Goal: Communication & Community: Answer question/provide support

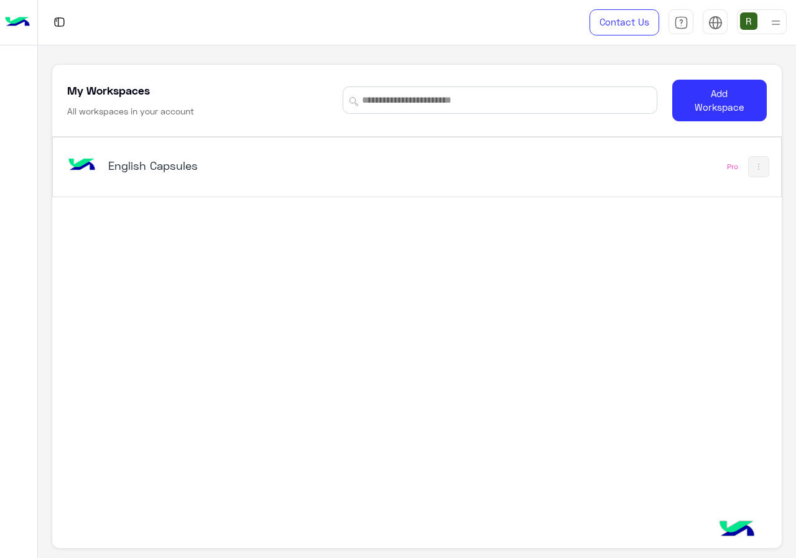
click at [328, 177] on div "English Capsules" at bounding box center [276, 167] width 423 height 36
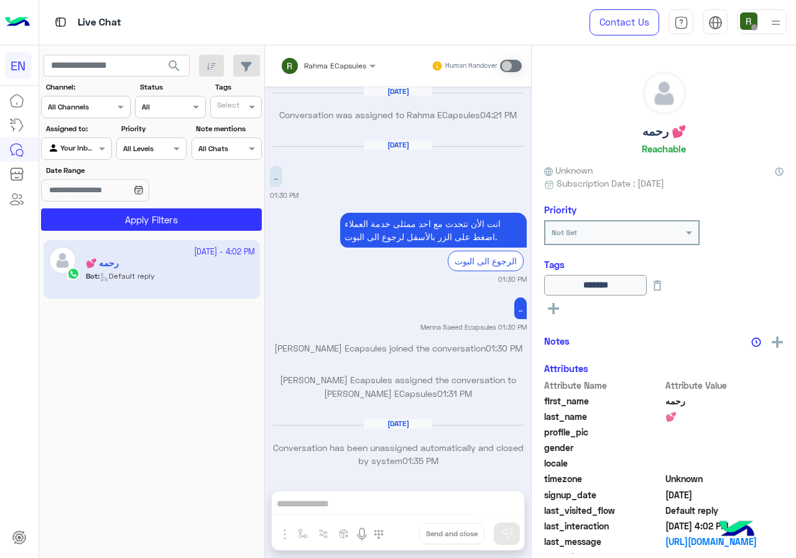
scroll to position [792, 0]
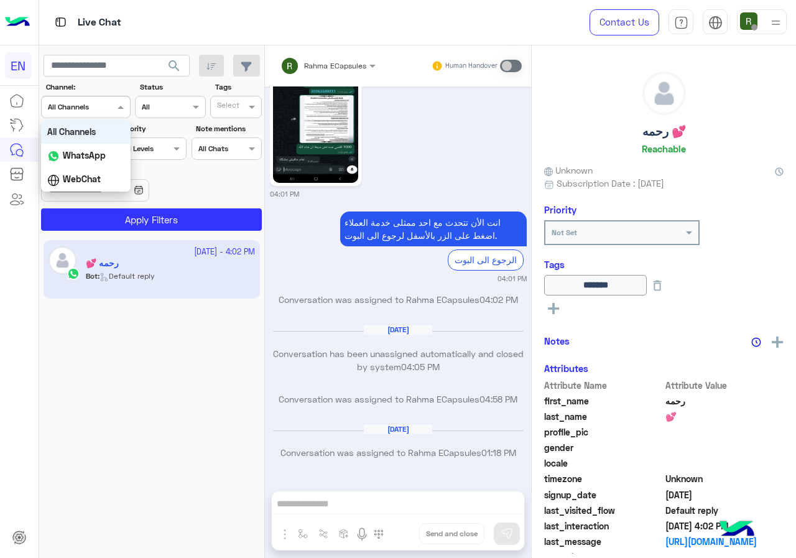
click at [116, 114] on div "Channel All Channels" at bounding box center [86, 107] width 90 height 22
click at [111, 153] on div "WhatsApp" at bounding box center [86, 156] width 90 height 24
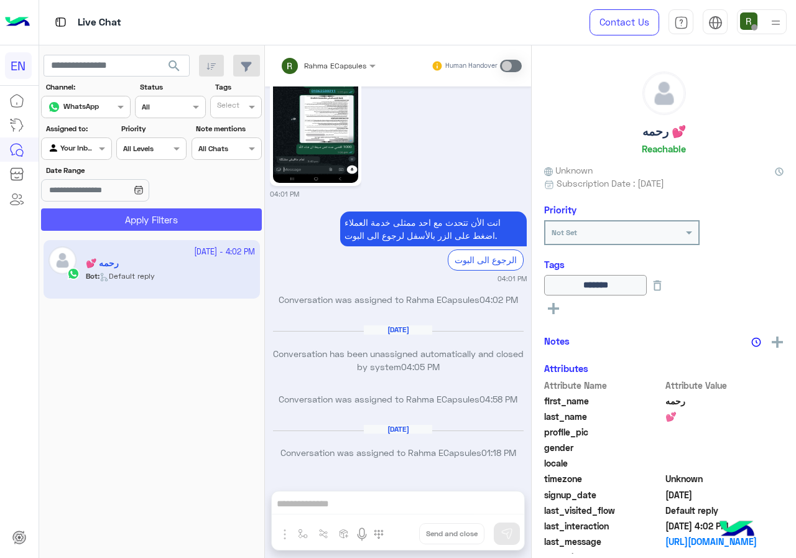
click at [125, 216] on button "Apply Filters" at bounding box center [151, 219] width 221 height 22
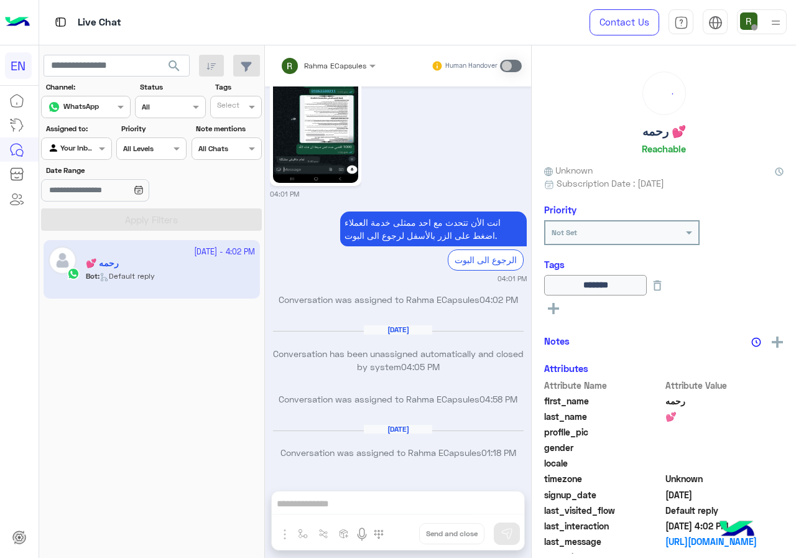
click at [83, 150] on div at bounding box center [76, 147] width 69 height 12
drag, startPoint x: 96, startPoint y: 239, endPoint x: 103, endPoint y: 231, distance: 10.6
click at [96, 239] on b "Your Team" at bounding box center [81, 244] width 42 height 11
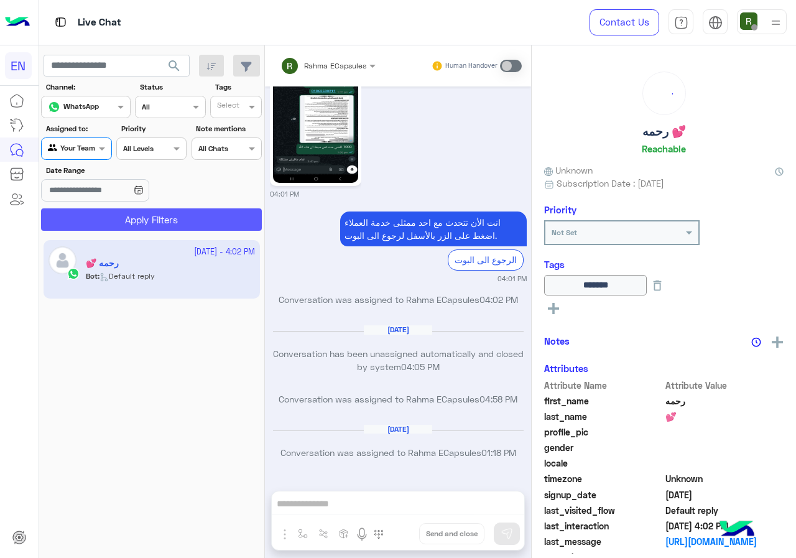
click at [112, 221] on button "Apply Filters" at bounding box center [151, 219] width 221 height 22
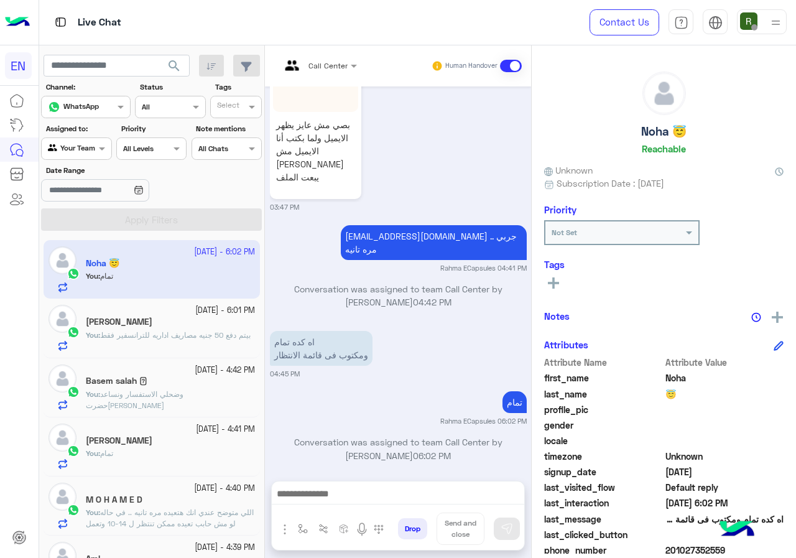
click at [92, 145] on div at bounding box center [76, 147] width 69 height 12
click at [93, 196] on b "Unassigned" at bounding box center [83, 194] width 47 height 11
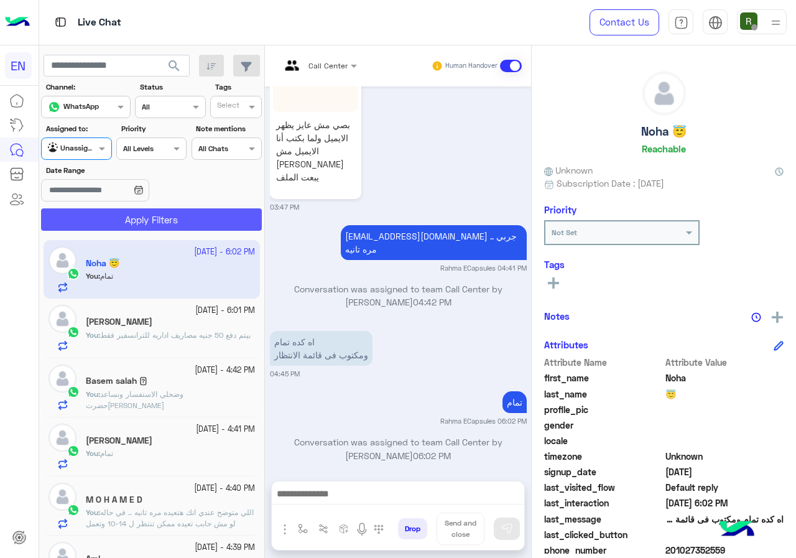
click at [112, 218] on button "Apply Filters" at bounding box center [151, 219] width 221 height 22
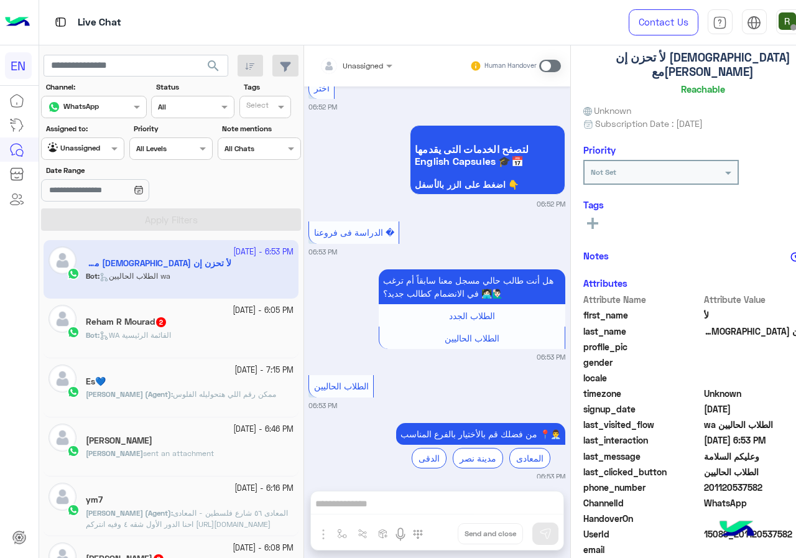
scroll to position [109, 0]
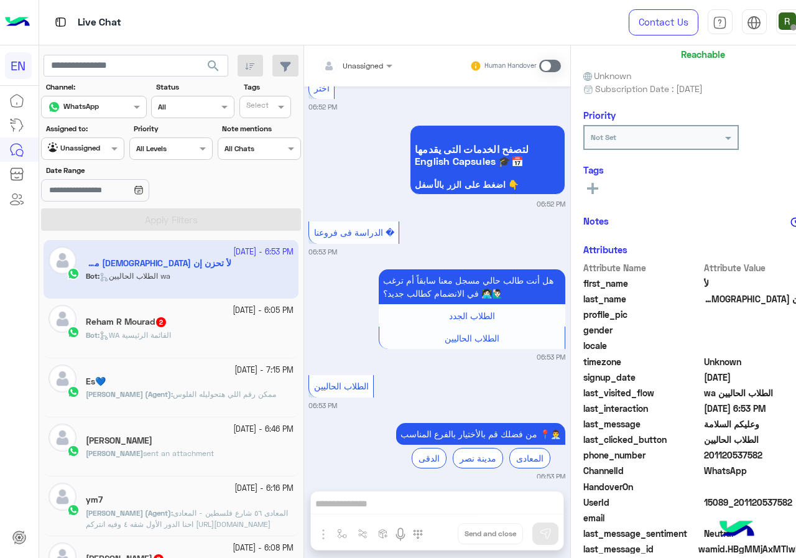
drag, startPoint x: 686, startPoint y: 441, endPoint x: 742, endPoint y: 444, distance: 56.1
click at [742, 448] on span "201120537582" at bounding box center [763, 454] width 119 height 13
copy span "01120537582"
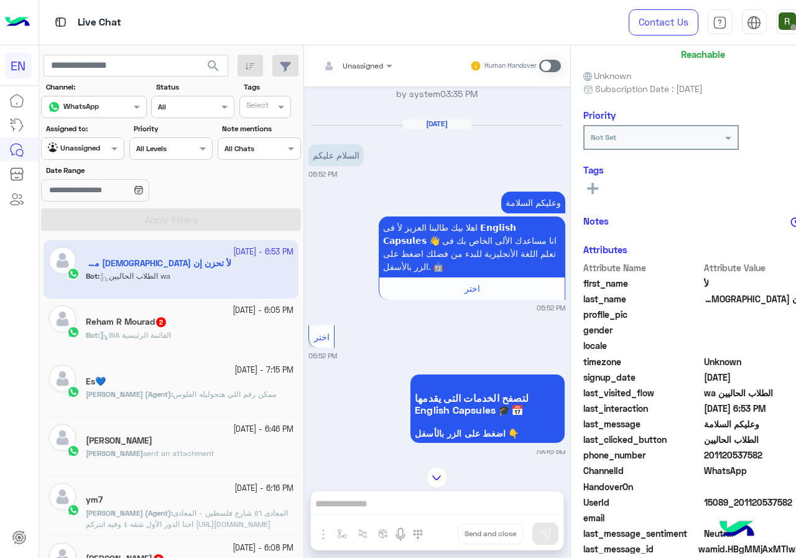
scroll to position [555, 0]
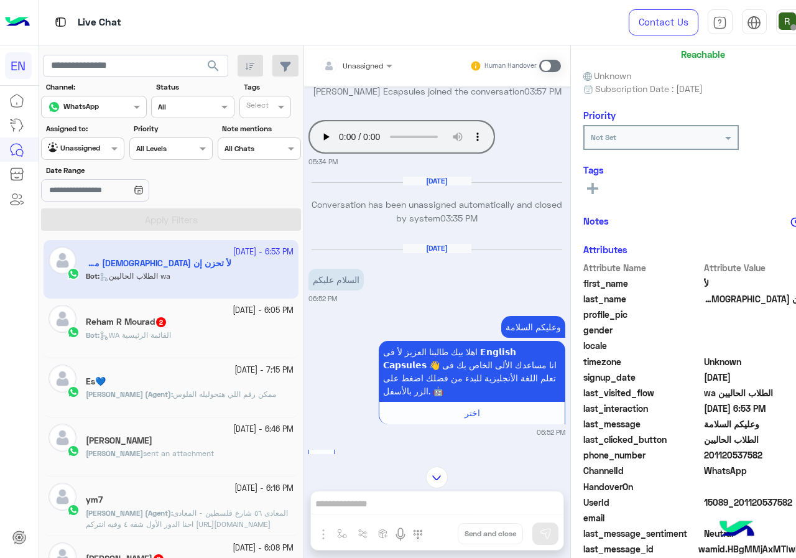
click at [539, 68] on span at bounding box center [550, 66] width 22 height 12
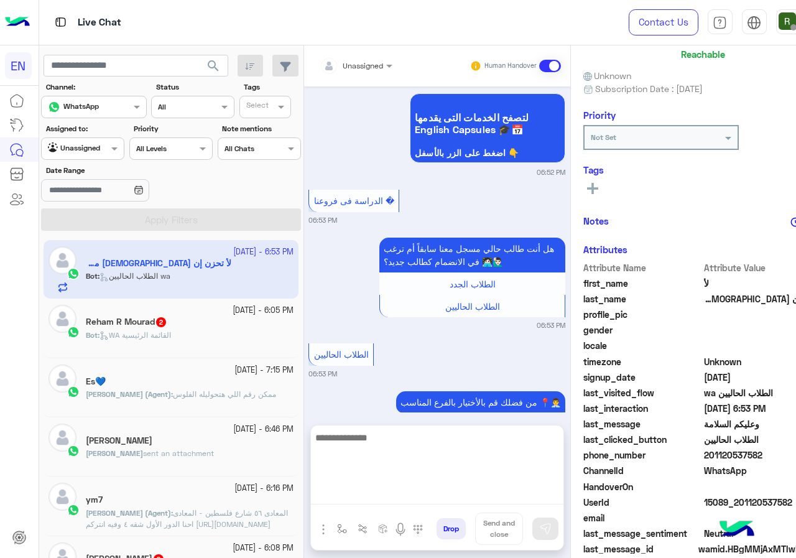
click at [355, 492] on textarea at bounding box center [437, 467] width 252 height 75
type textarea "**********"
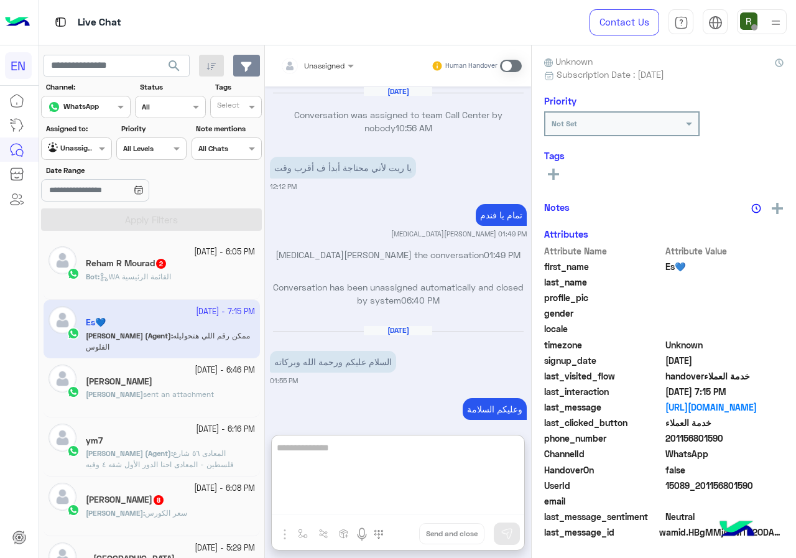
scroll to position [2390, 0]
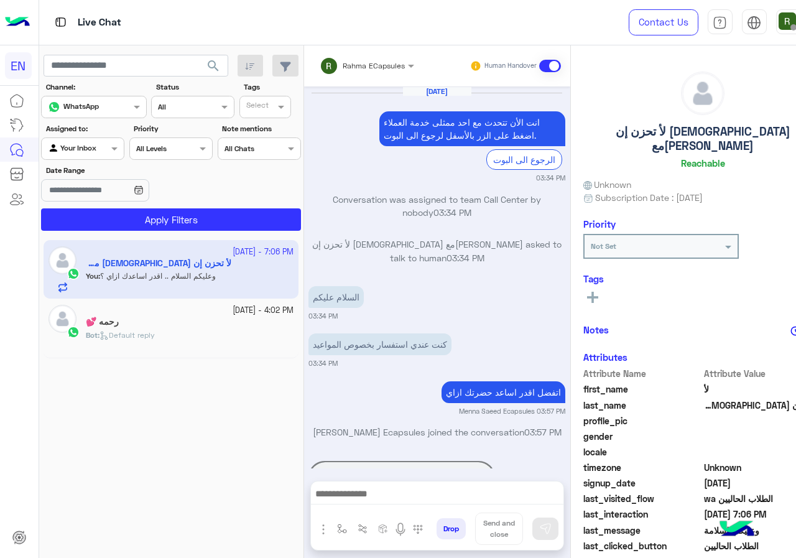
scroll to position [835, 0]
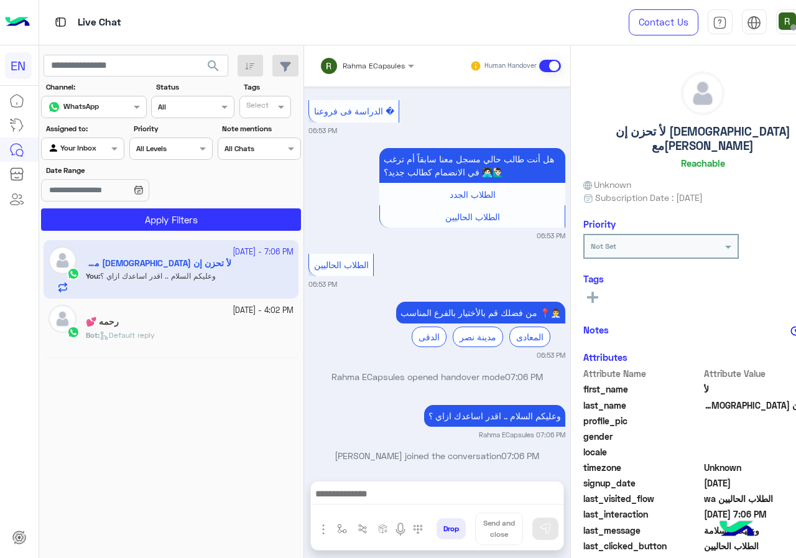
click at [320, 58] on input "text" at bounding box center [351, 63] width 63 height 11
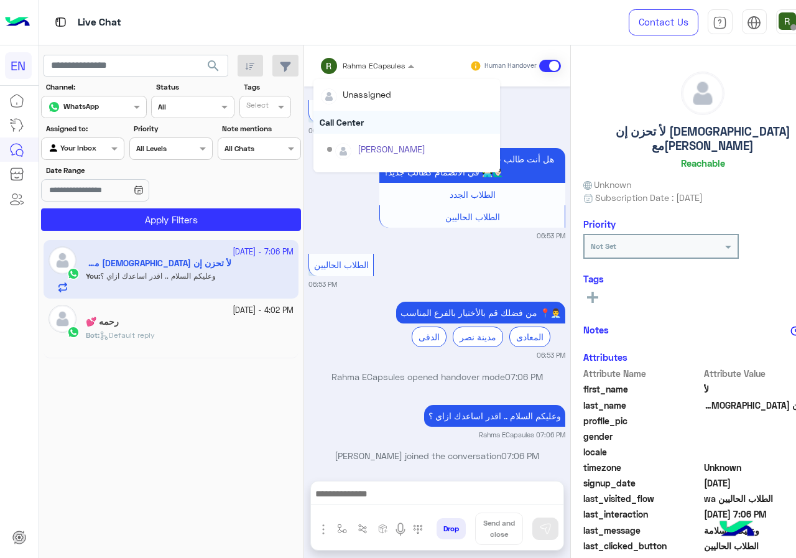
click at [327, 127] on div "Call Center" at bounding box center [406, 122] width 186 height 23
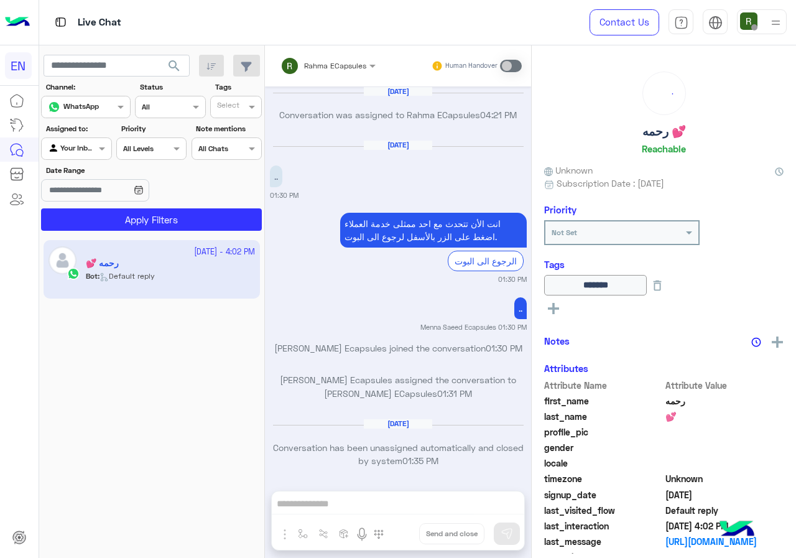
scroll to position [792, 0]
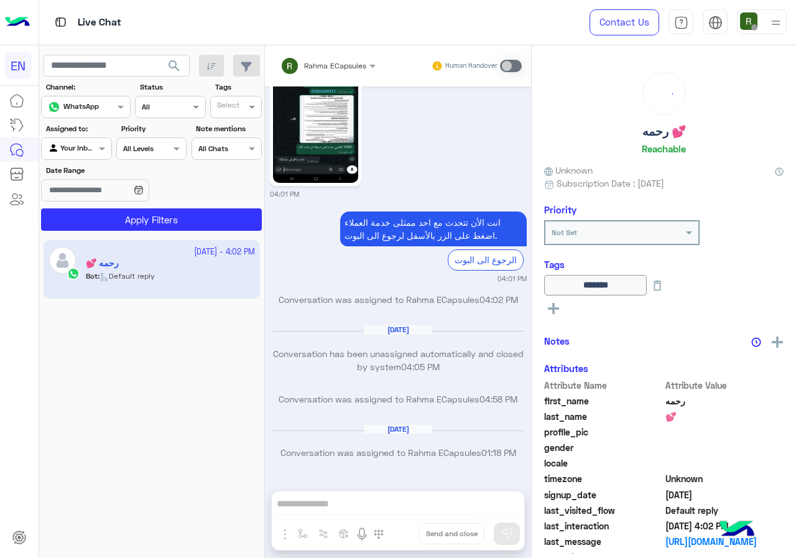
click at [90, 154] on div "Your Inbox" at bounding box center [71, 148] width 47 height 12
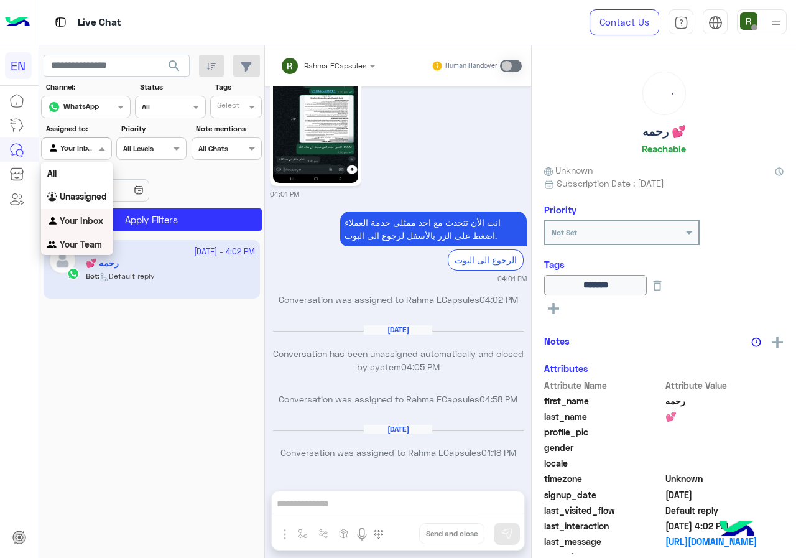
click at [91, 241] on b "Your Team" at bounding box center [81, 244] width 42 height 11
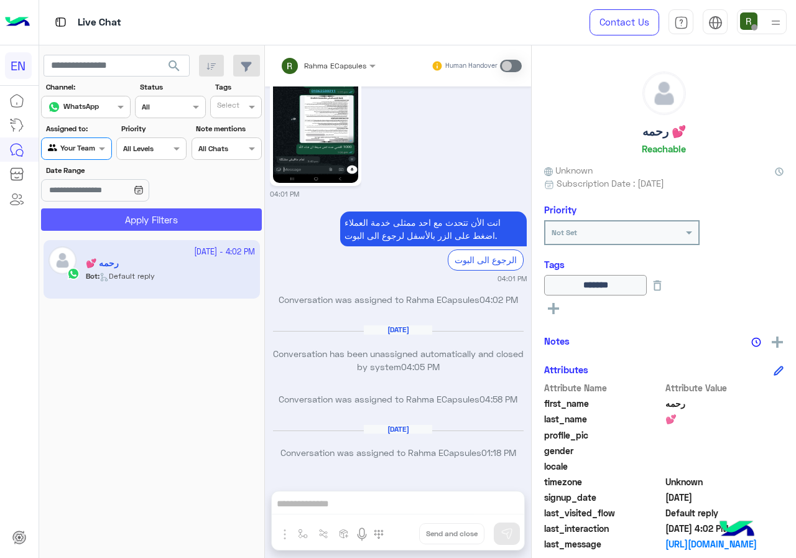
click at [104, 222] on button "Apply Filters" at bounding box center [151, 219] width 221 height 22
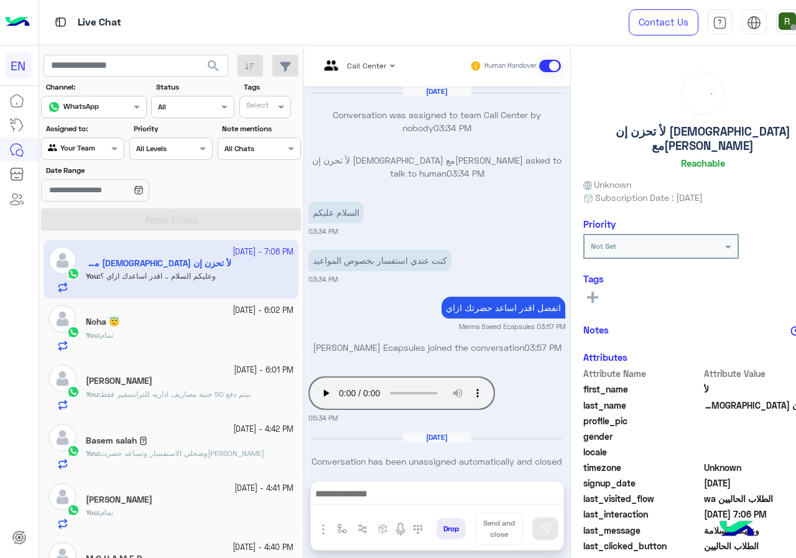
scroll to position [796, 0]
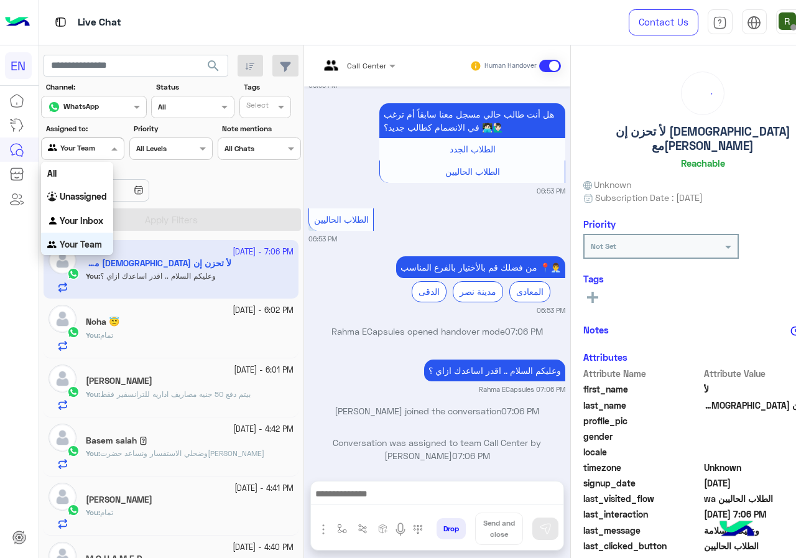
click at [80, 142] on div at bounding box center [83, 147] width 82 height 12
click at [80, 199] on b "Unassigned" at bounding box center [83, 194] width 47 height 11
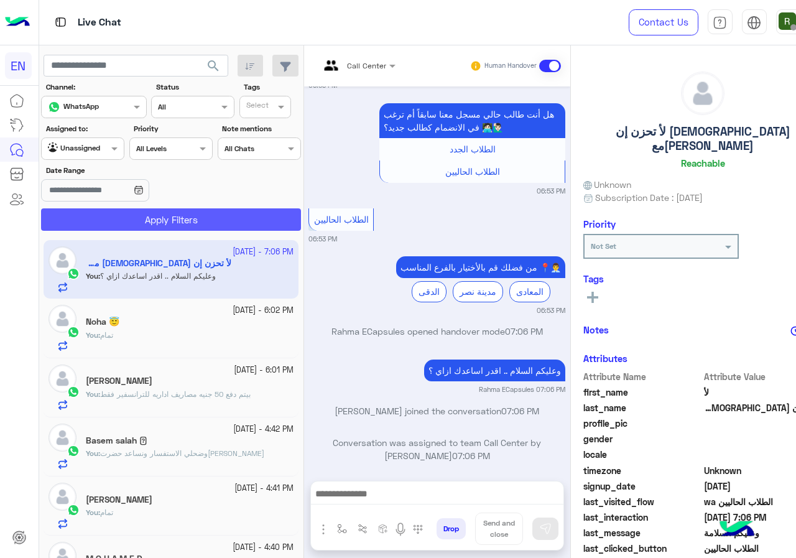
click at [85, 218] on button "Apply Filters" at bounding box center [171, 219] width 260 height 22
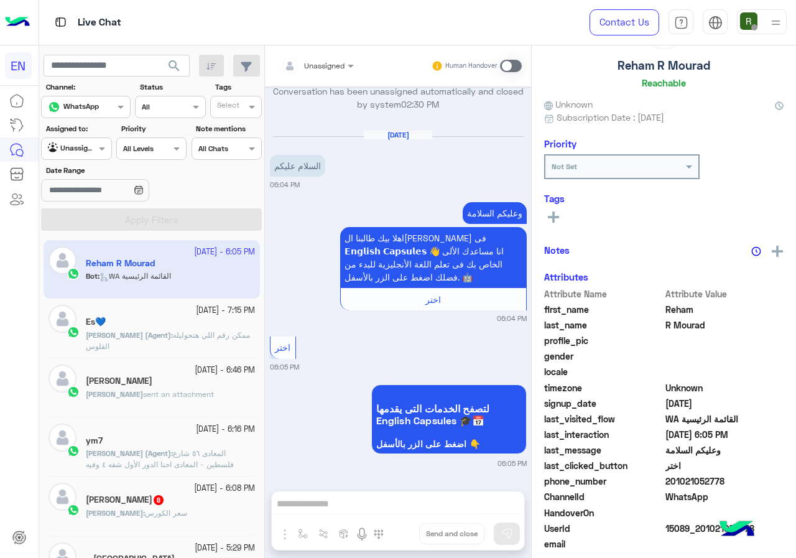
scroll to position [109, 0]
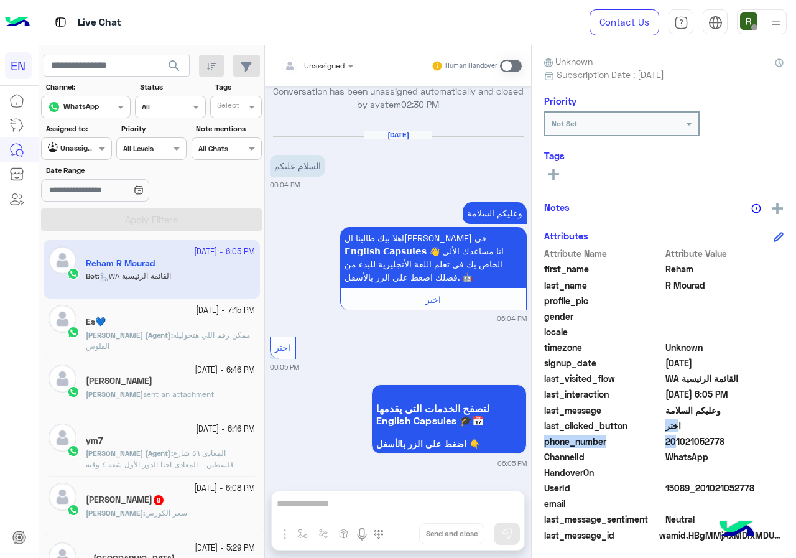
drag, startPoint x: 667, startPoint y: 438, endPoint x: 777, endPoint y: 430, distance: 110.3
click at [777, 430] on div "Attribute Name Attribute Value first_name [PERSON_NAME] last_name [PERSON_NAME]…" at bounding box center [663, 395] width 239 height 297
click at [678, 440] on span "201021052778" at bounding box center [724, 441] width 119 height 13
drag, startPoint x: 667, startPoint y: 444, endPoint x: 749, endPoint y: 440, distance: 82.1
click at [749, 440] on span "201021052778" at bounding box center [724, 441] width 119 height 13
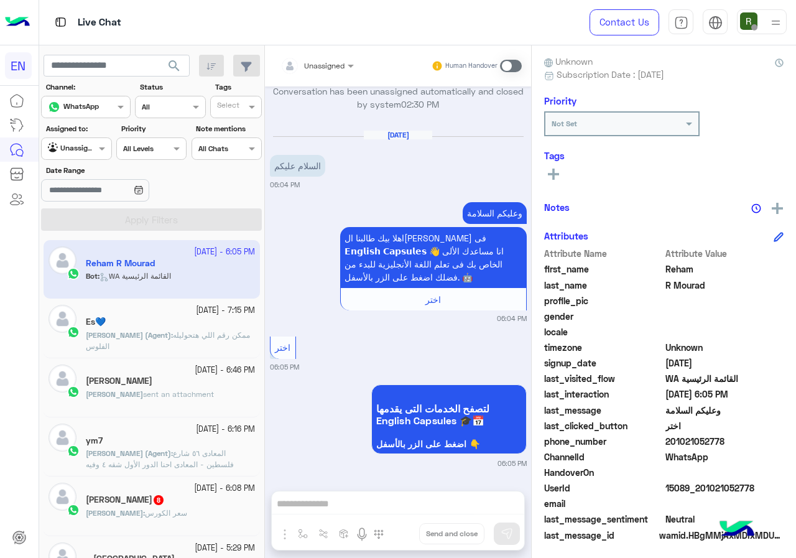
copy span "01021052778"
click at [559, 171] on button at bounding box center [553, 173] width 19 height 15
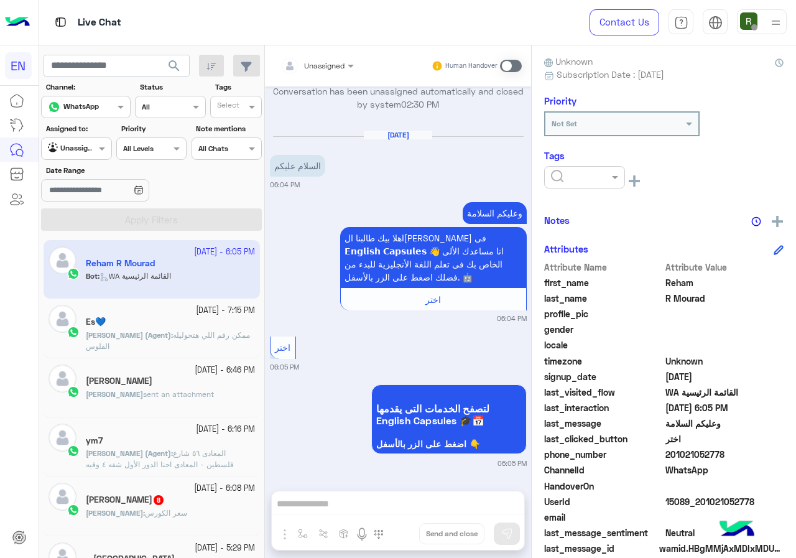
click at [564, 180] on input "text" at bounding box center [570, 175] width 38 height 11
click at [576, 206] on span "Solved" at bounding box center [564, 207] width 28 height 11
click at [638, 224] on div "Notes" at bounding box center [663, 221] width 239 height 16
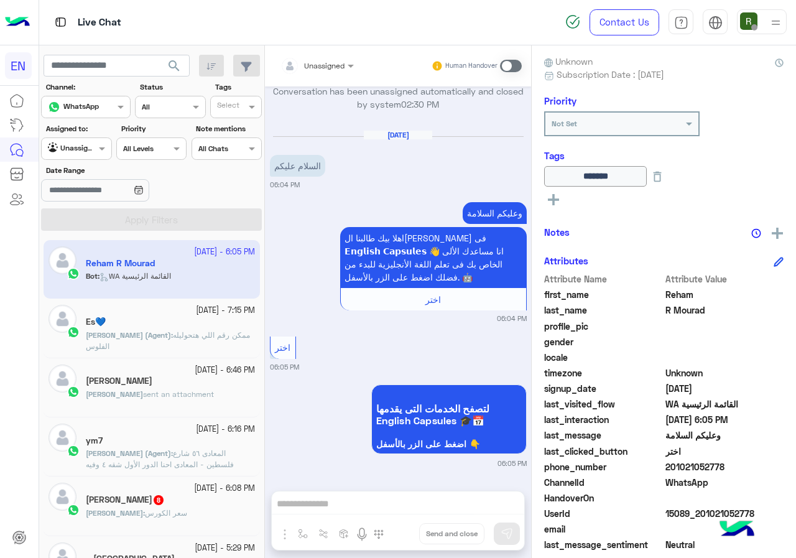
click at [339, 71] on div "Unassigned" at bounding box center [312, 65] width 64 height 25
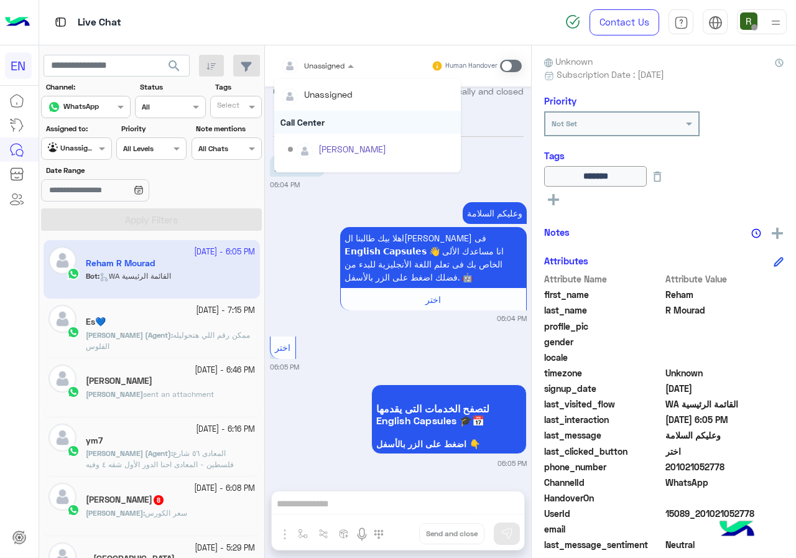
click at [336, 117] on div "Call Center" at bounding box center [367, 122] width 186 height 23
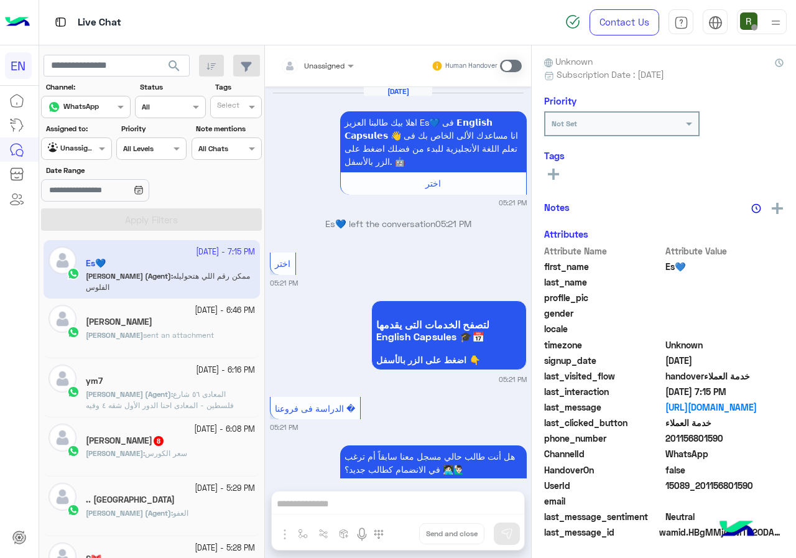
scroll to position [1029, 0]
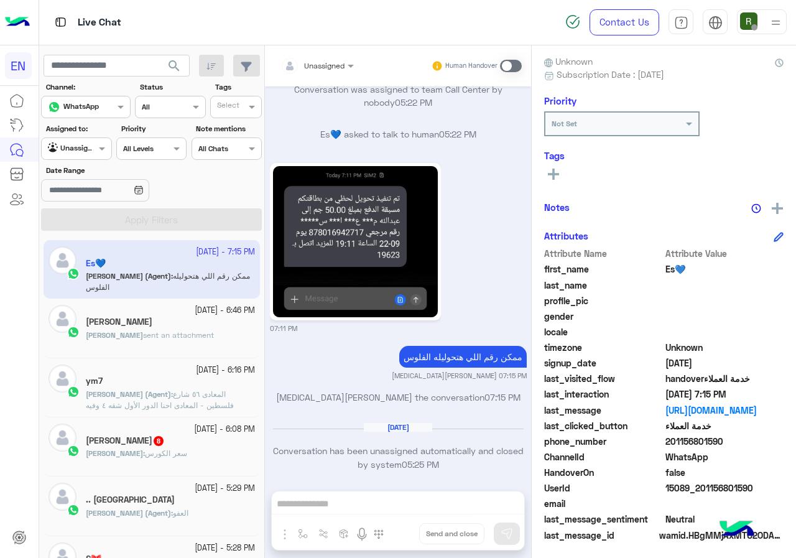
click at [164, 329] on p "[PERSON_NAME] sent an attachment" at bounding box center [150, 334] width 128 height 11
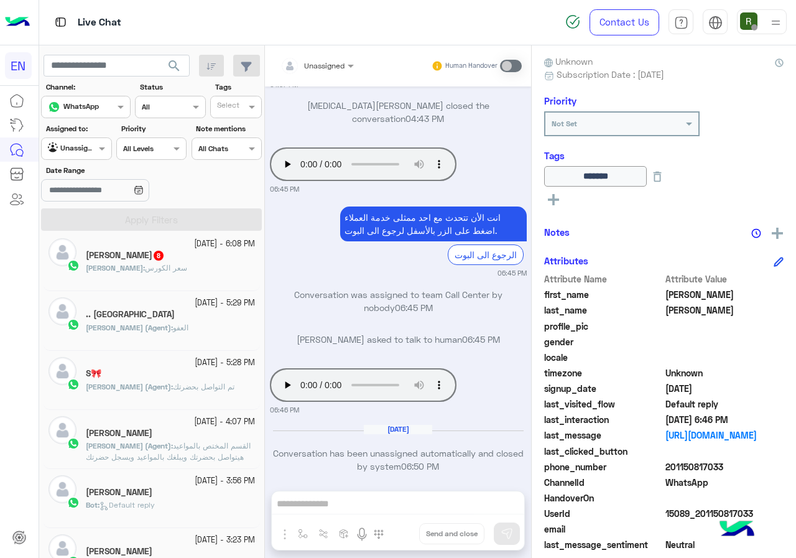
scroll to position [186, 0]
click at [170, 265] on div "[PERSON_NAME] : سعر الكورس" at bounding box center [170, 272] width 169 height 22
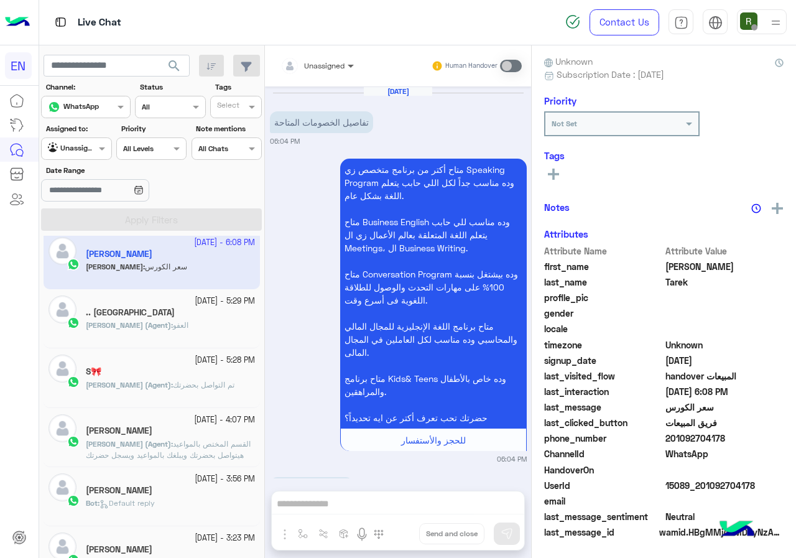
scroll to position [2042, 0]
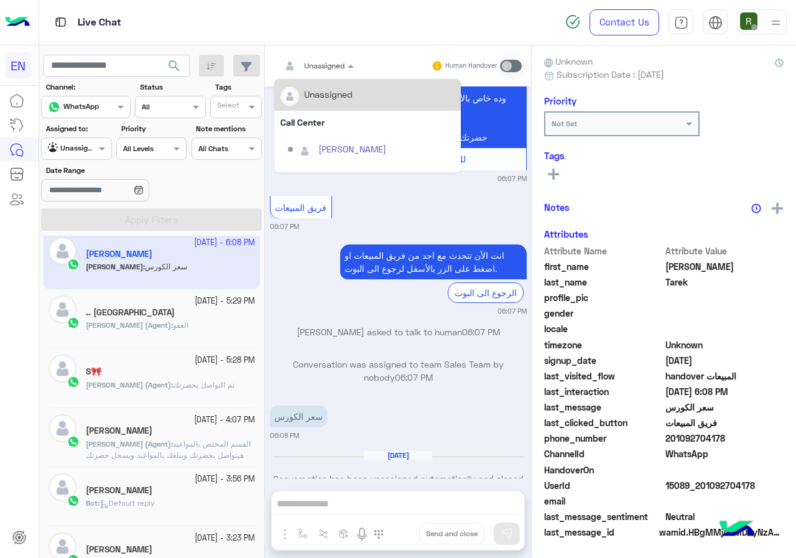
click at [352, 72] on span at bounding box center [352, 65] width 16 height 13
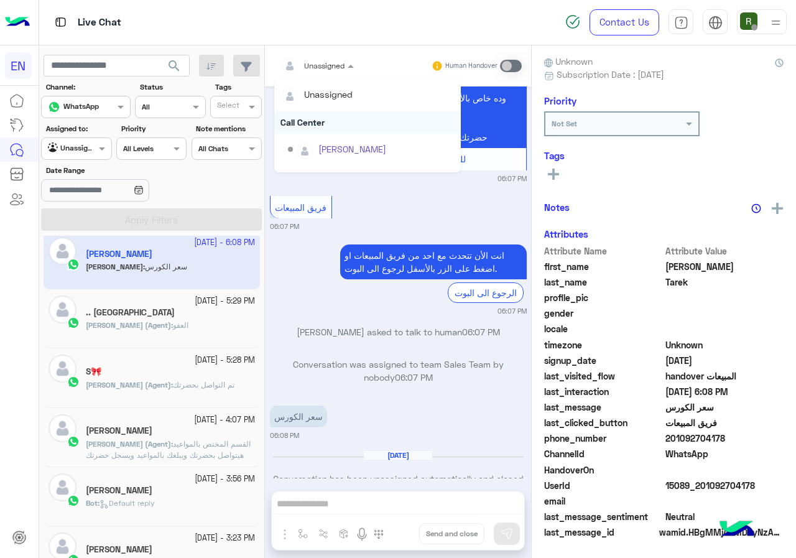
scroll to position [206, 0]
click at [338, 129] on div "Sales Team" at bounding box center [367, 128] width 186 height 23
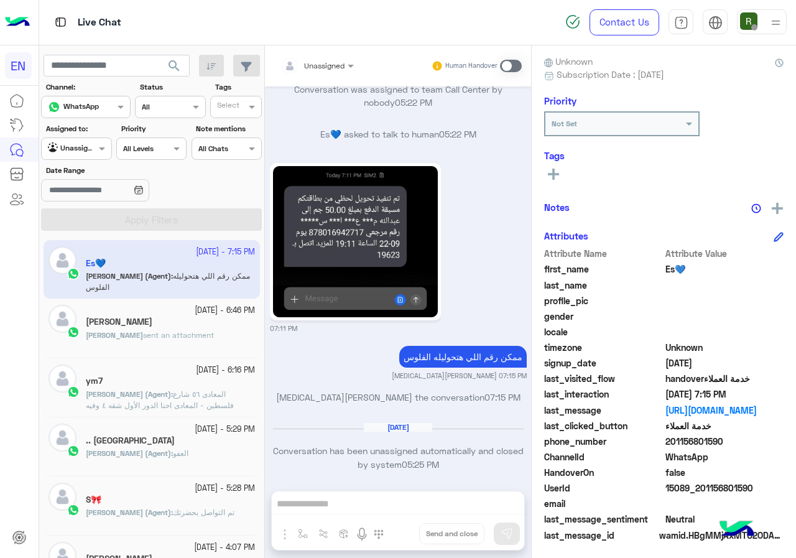
click at [190, 337] on span "sent an attachment" at bounding box center [178, 334] width 71 height 9
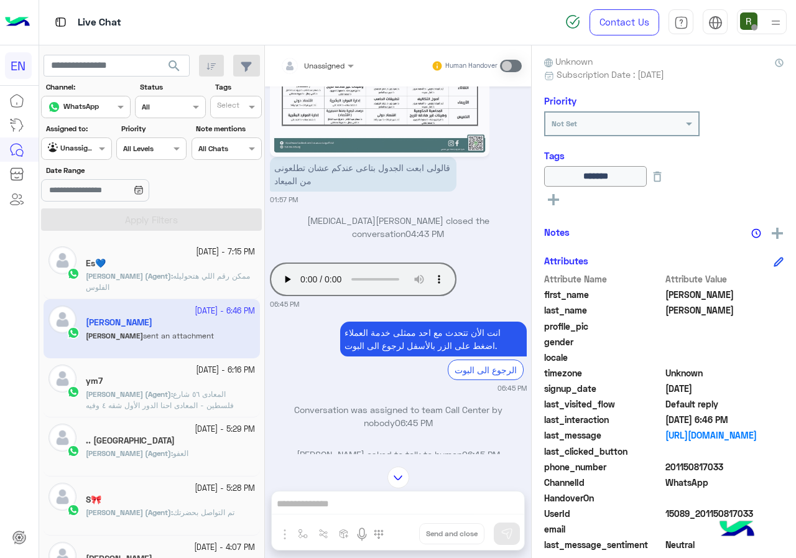
scroll to position [1229, 0]
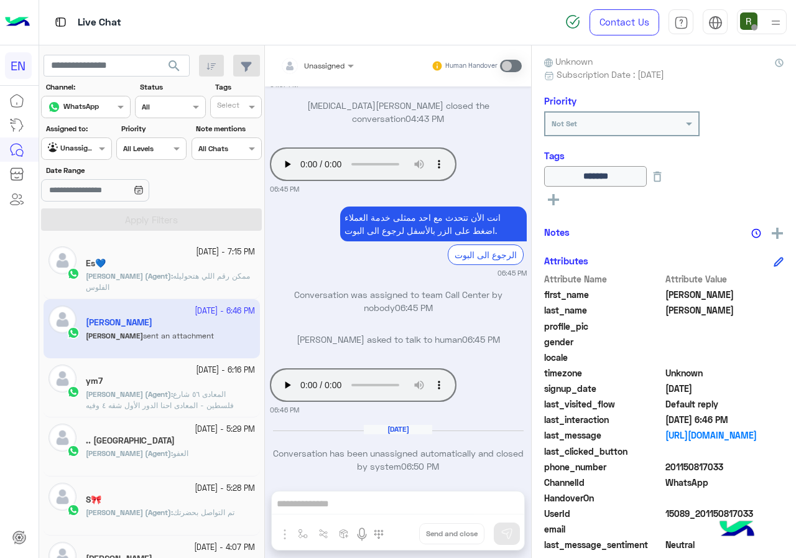
click at [318, 41] on div "Live Chat" at bounding box center [291, 22] width 505 height 45
click at [318, 58] on input "text" at bounding box center [302, 63] width 44 height 11
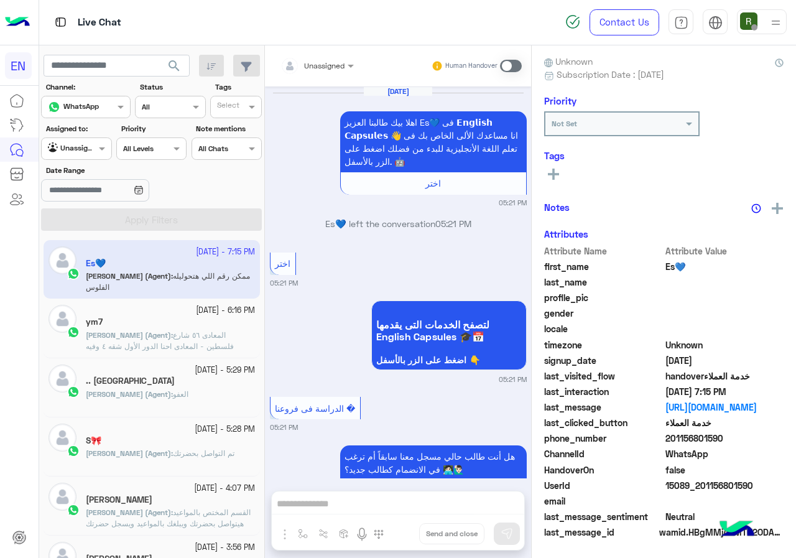
scroll to position [1029, 0]
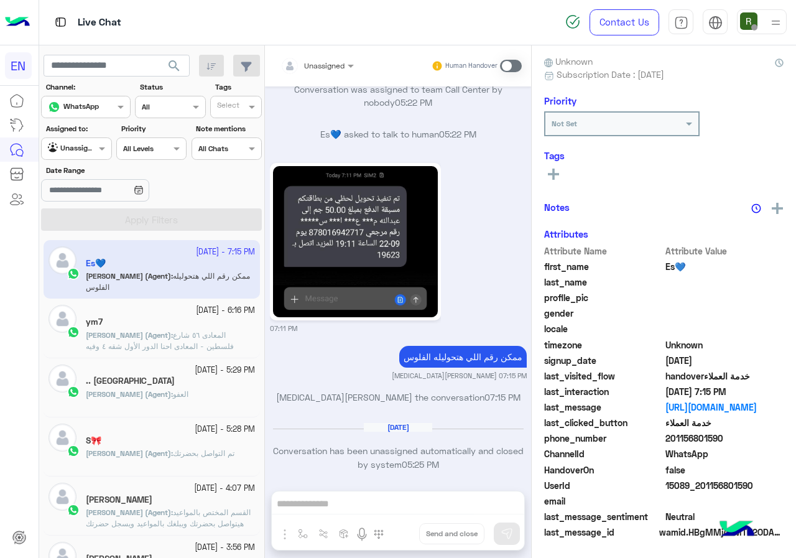
click at [75, 163] on section "Channel: Channel WhatsApp Status Channel All Tags Select Assigned to: Agent Fil…" at bounding box center [151, 155] width 207 height 149
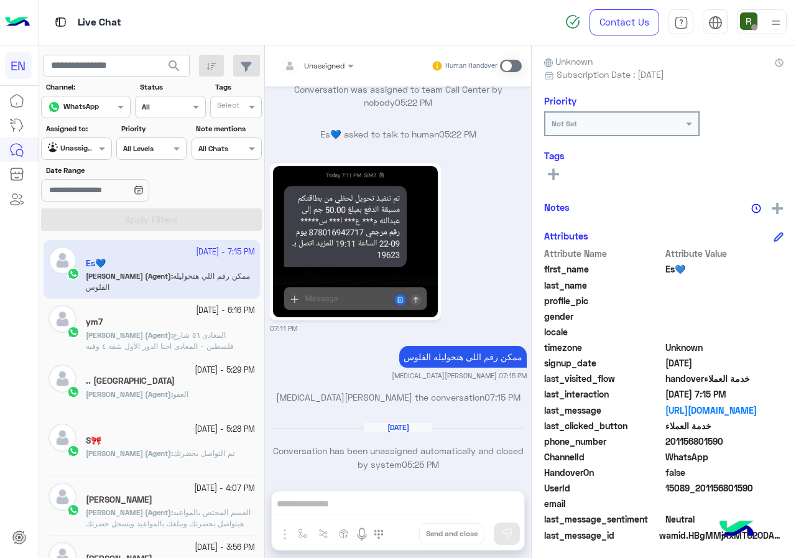
click at [77, 155] on div "Unassigned" at bounding box center [71, 148] width 47 height 12
click at [79, 224] on b "Your Inbox" at bounding box center [82, 220] width 44 height 11
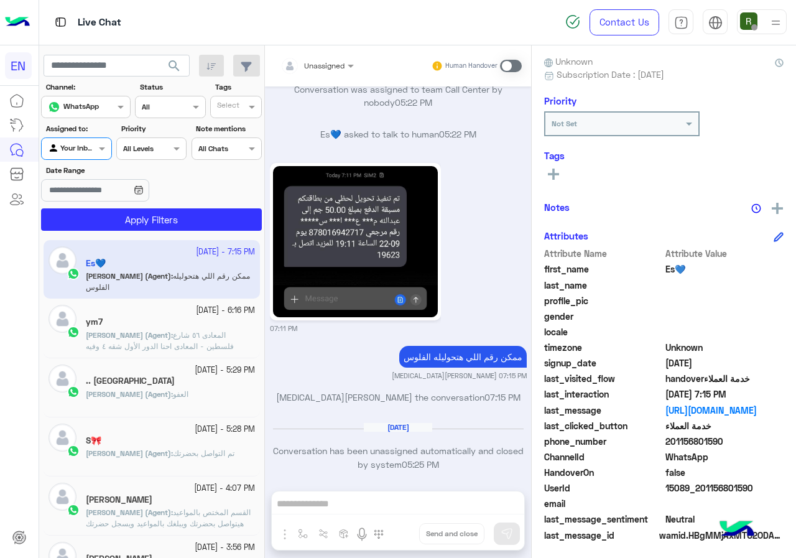
click at [104, 236] on div "[DATE] - 7:15 PM Es💙 [PERSON_NAME] (Agent) : ممكن رقم اللي هتحوليله الفلوس [DAT…" at bounding box center [152, 399] width 226 height 327
click at [112, 226] on button "Apply Filters" at bounding box center [151, 219] width 221 height 22
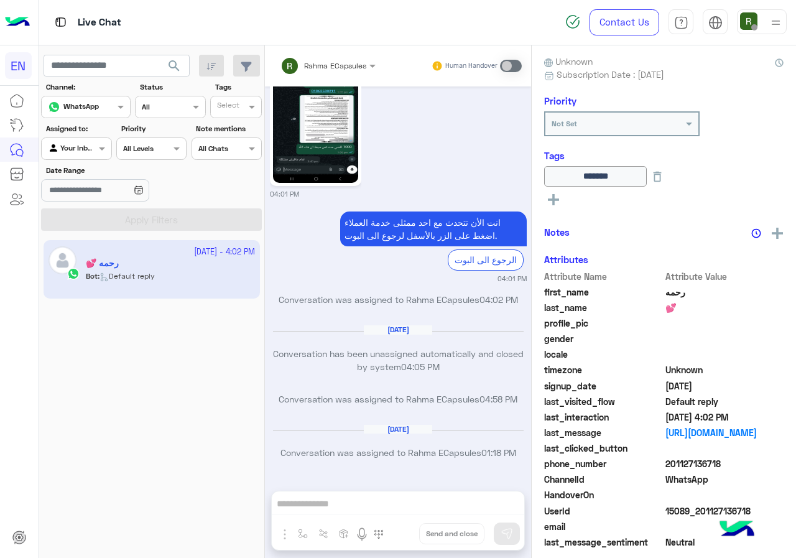
click at [76, 149] on input "text" at bounding box center [62, 147] width 29 height 11
click at [91, 241] on b "Your Team" at bounding box center [81, 244] width 42 height 11
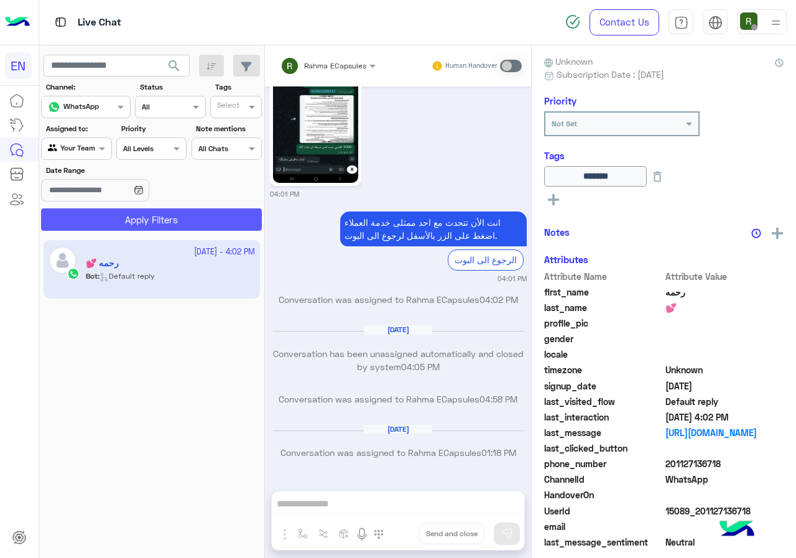
click at [104, 224] on button "Apply Filters" at bounding box center [151, 219] width 221 height 22
